Goal: Information Seeking & Learning: Learn about a topic

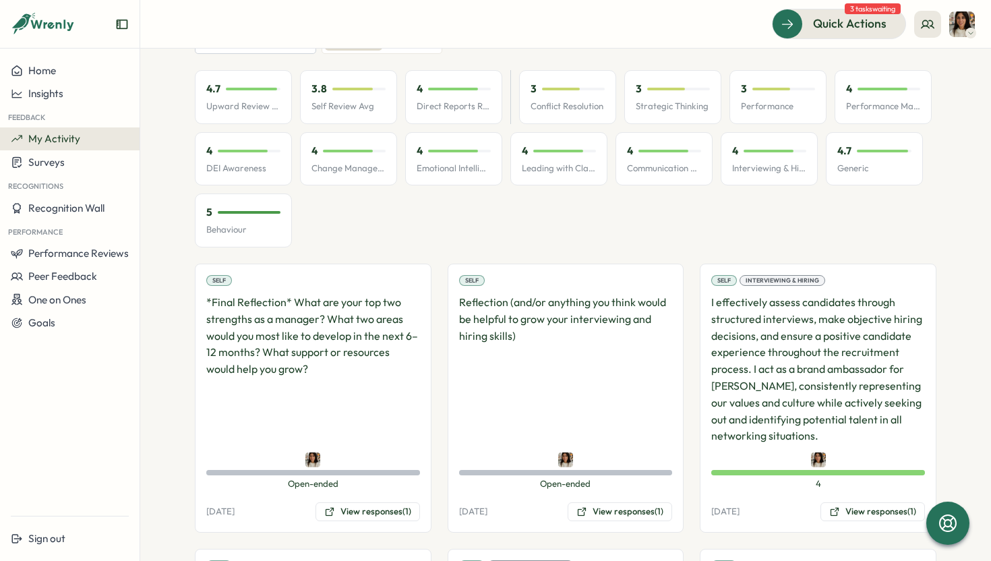
scroll to position [151, 0]
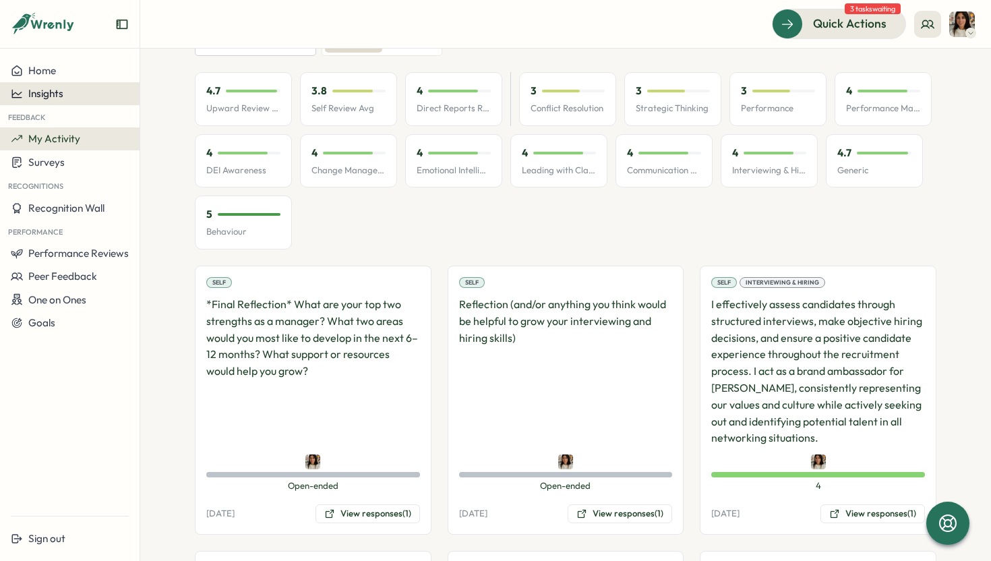
click at [38, 92] on span "Insights" at bounding box center [45, 93] width 35 height 13
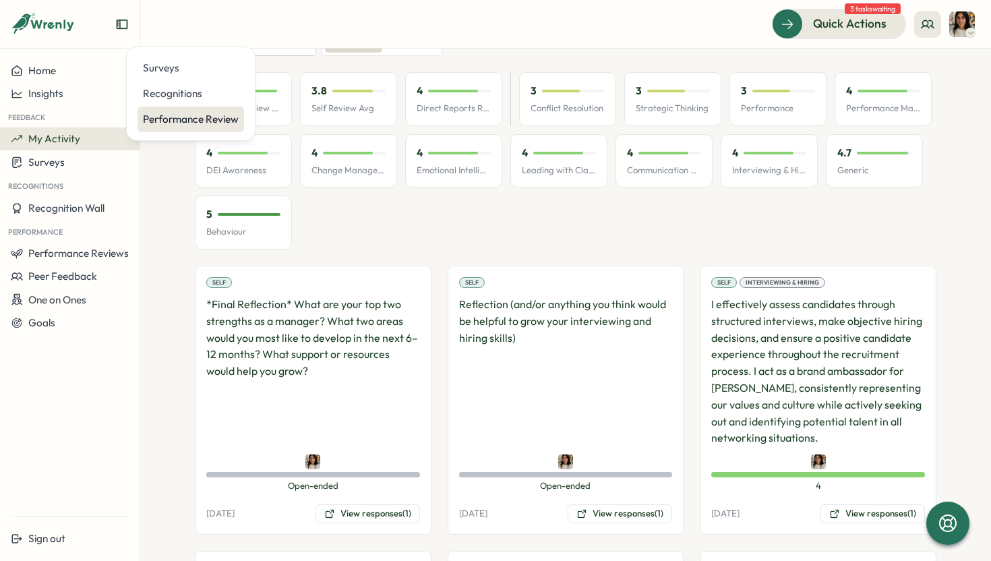
click at [180, 125] on div "Performance Review" at bounding box center [191, 119] width 96 height 15
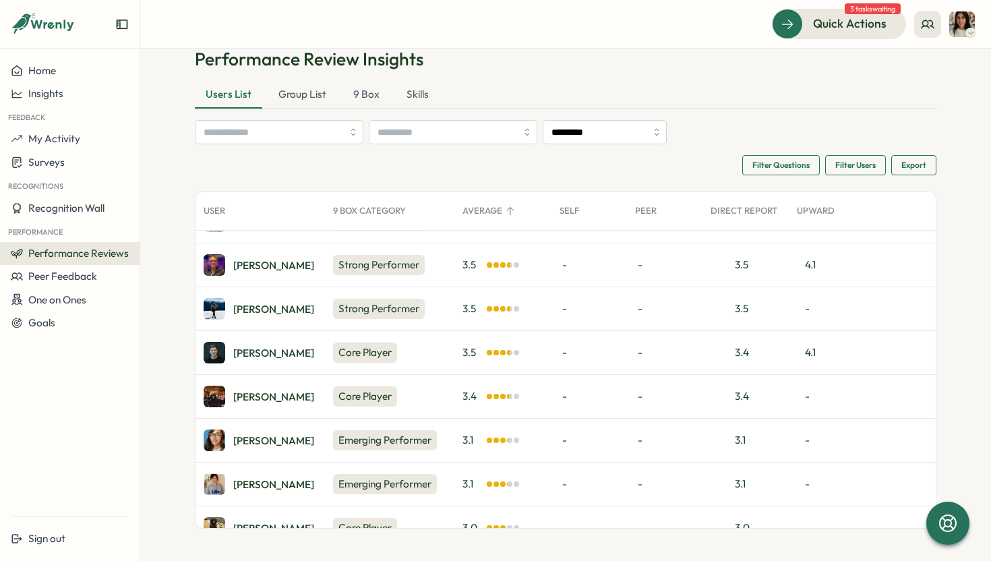
scroll to position [232, 0]
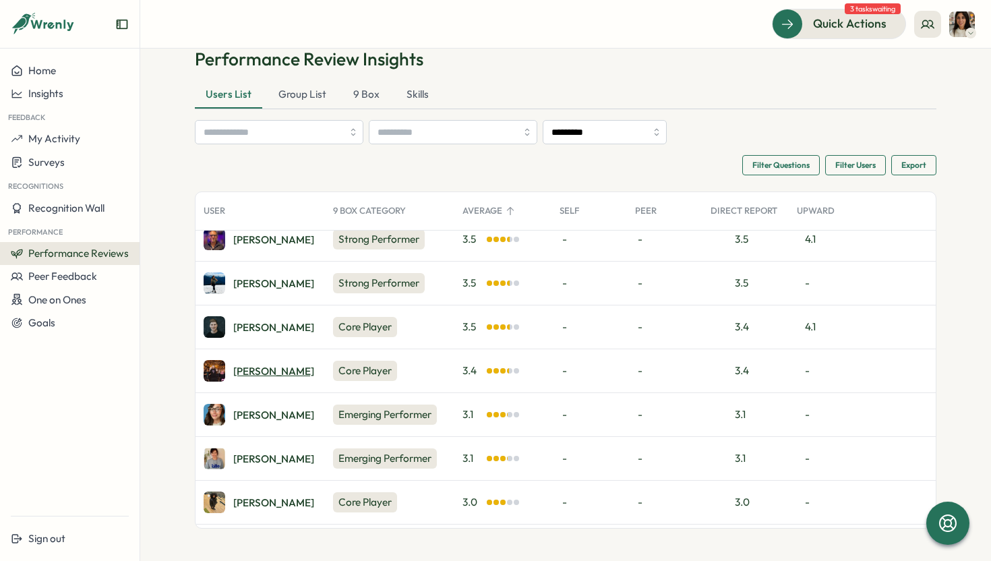
click at [252, 372] on div "[PERSON_NAME]" at bounding box center [273, 371] width 81 height 10
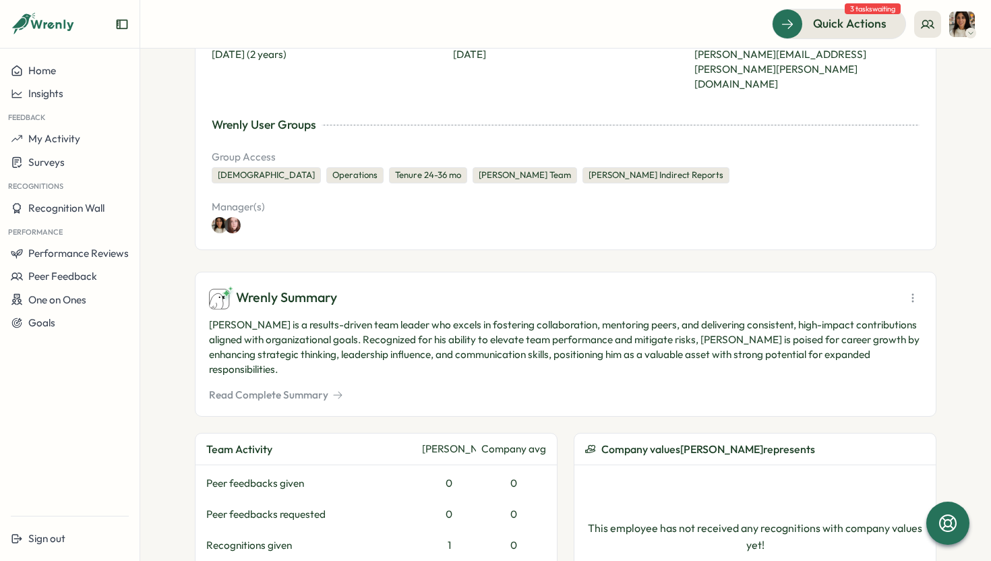
scroll to position [221, 0]
